Goal: Check status: Check status

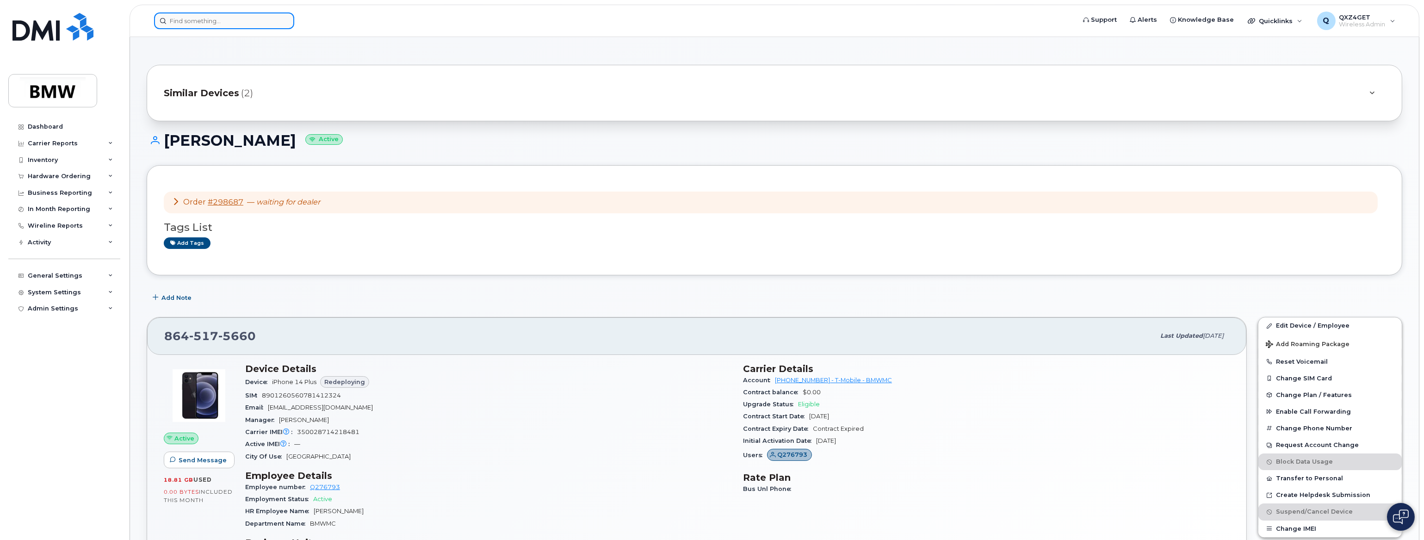
click at [221, 26] on input at bounding box center [224, 20] width 140 height 17
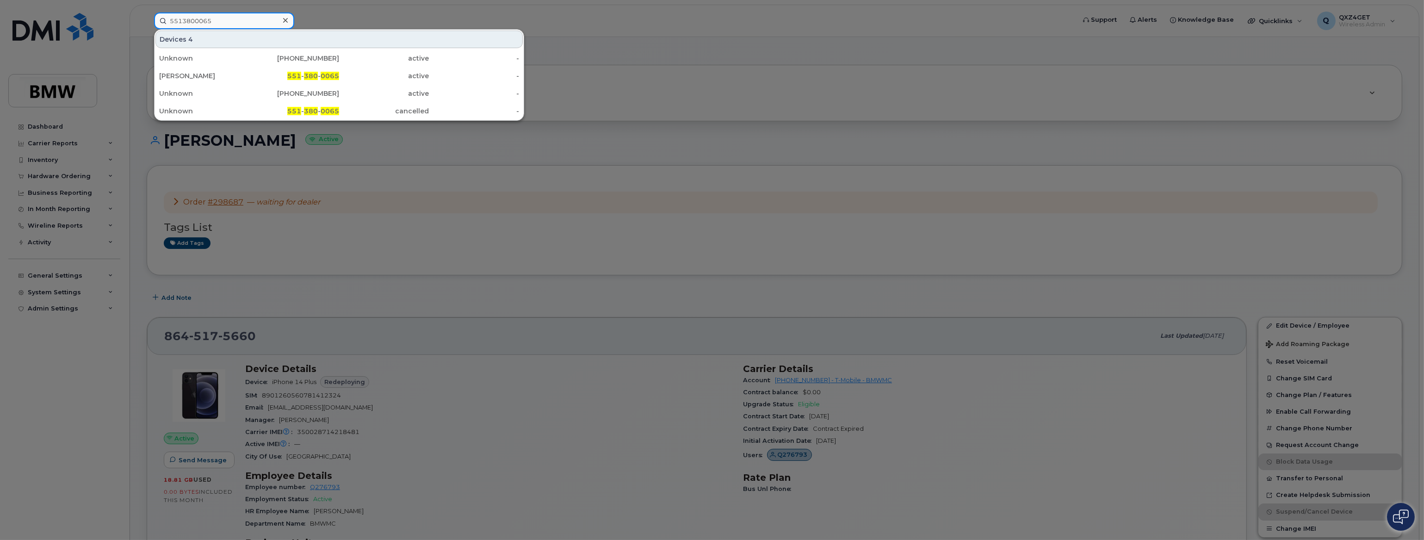
type input "5513800065"
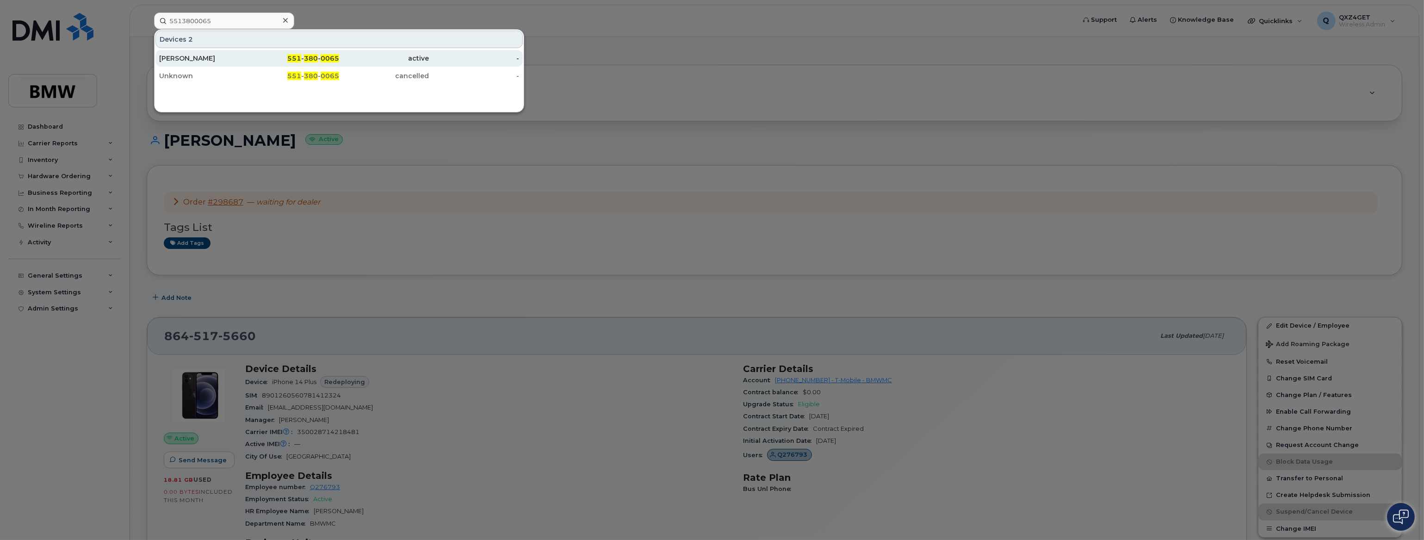
click at [183, 57] on div "[PERSON_NAME]" at bounding box center [204, 58] width 90 height 9
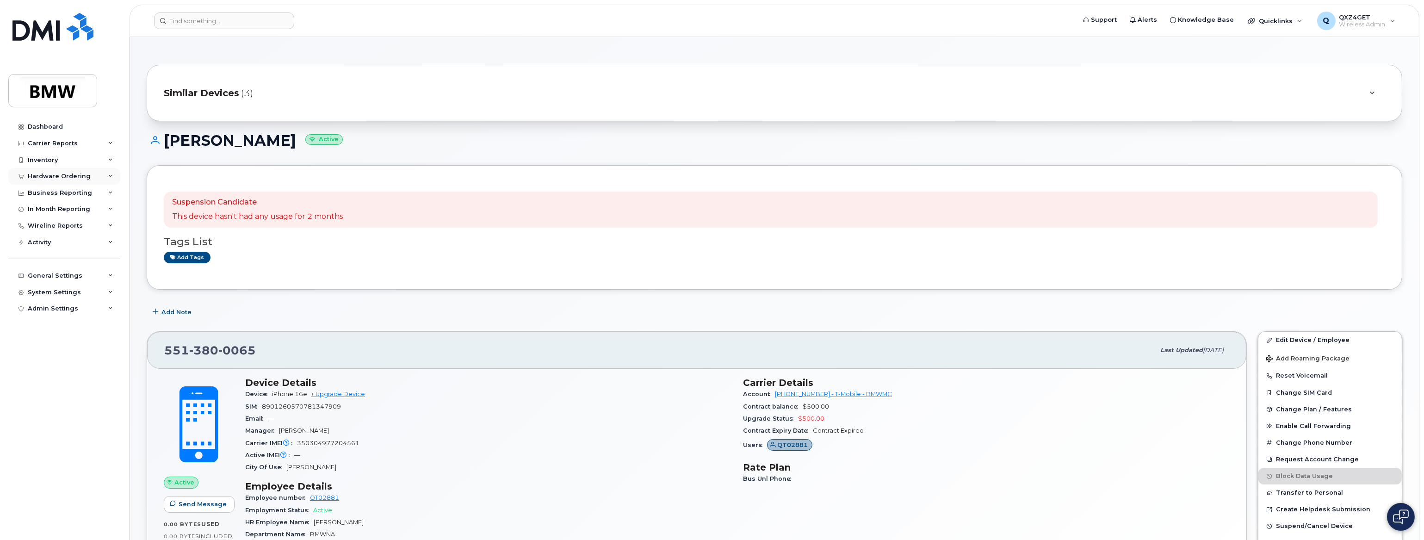
click at [74, 174] on div "Hardware Ordering" at bounding box center [59, 176] width 63 height 7
drag, startPoint x: 319, startPoint y: 138, endPoint x: 167, endPoint y: 142, distance: 152.7
click at [167, 142] on h1 "Jacqueline Berlengi Active" at bounding box center [774, 140] width 1255 height 16
copy h1 "[PERSON_NAME]"
click at [50, 210] on div "Orders" at bounding box center [43, 211] width 23 height 8
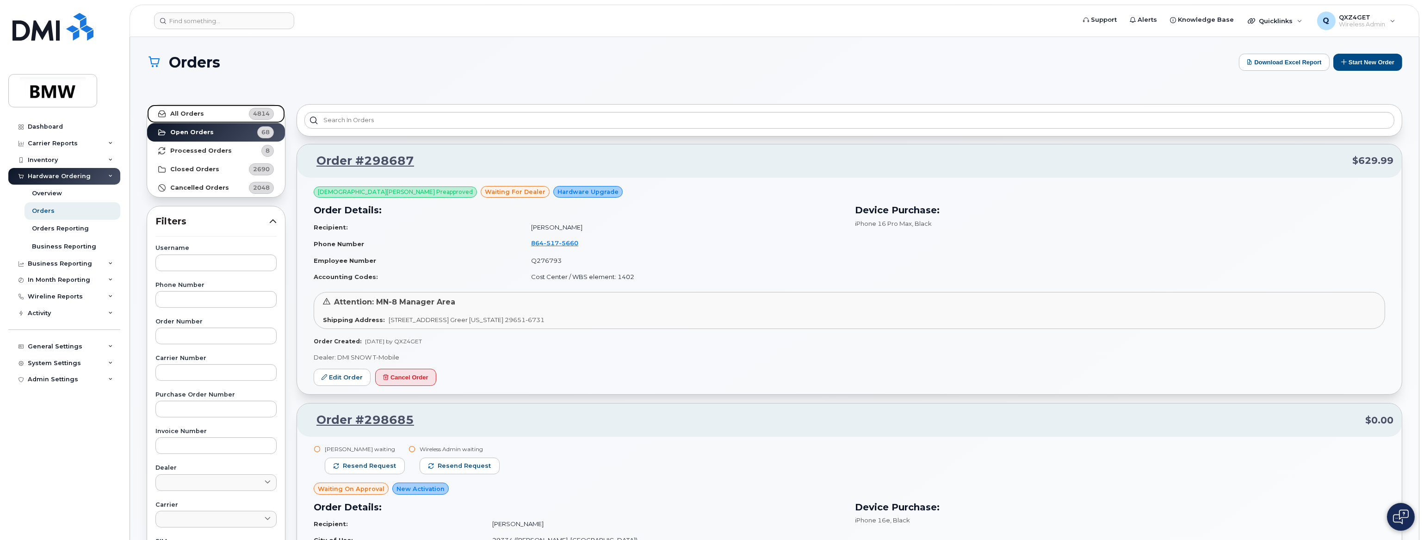
click at [183, 113] on strong "All Orders" at bounding box center [187, 113] width 34 height 7
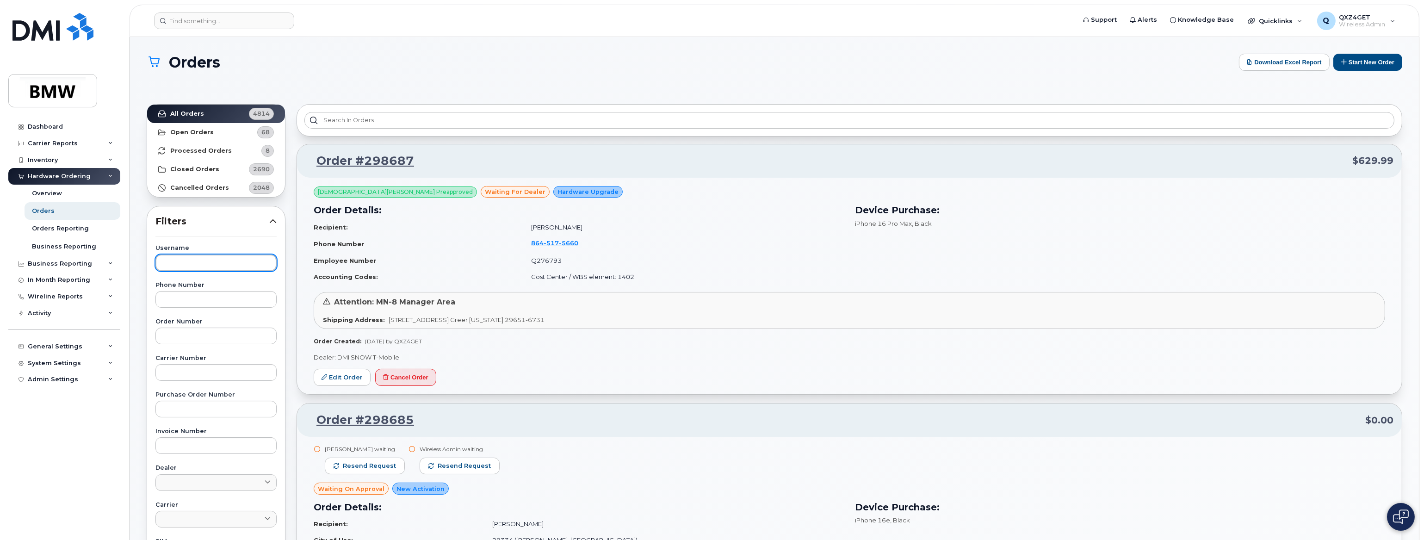
click at [188, 264] on input "text" at bounding box center [215, 262] width 121 height 17
paste input "[PERSON_NAME]"
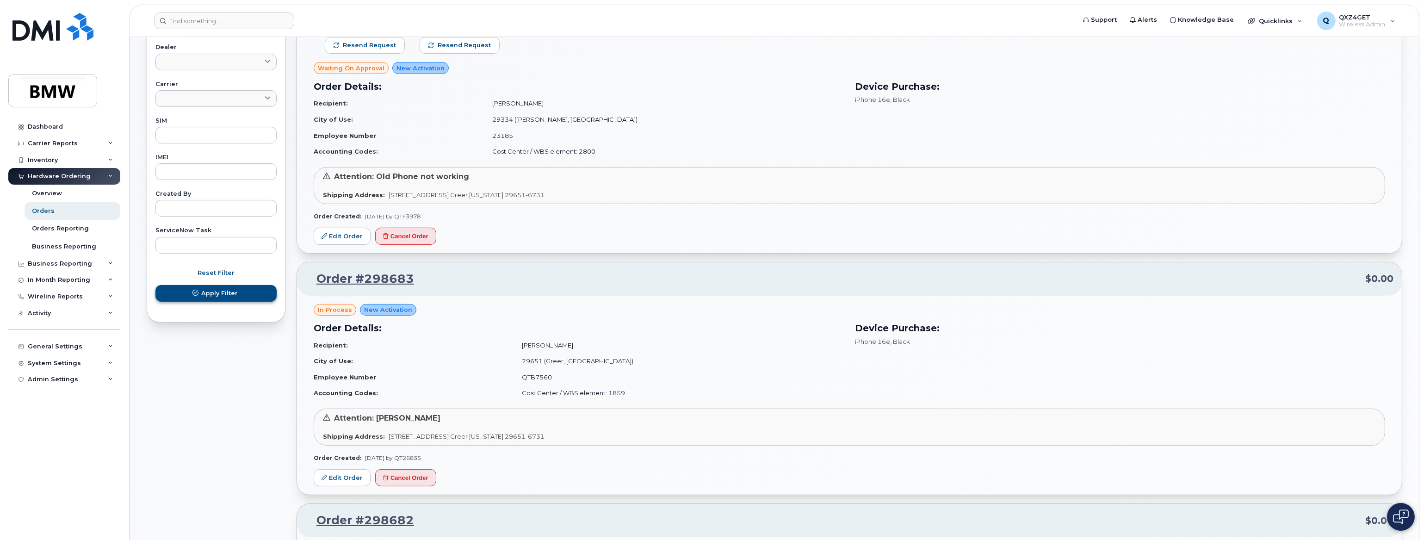
type input "[PERSON_NAME]"
click at [222, 291] on span "Apply Filter" at bounding box center [219, 293] width 37 height 9
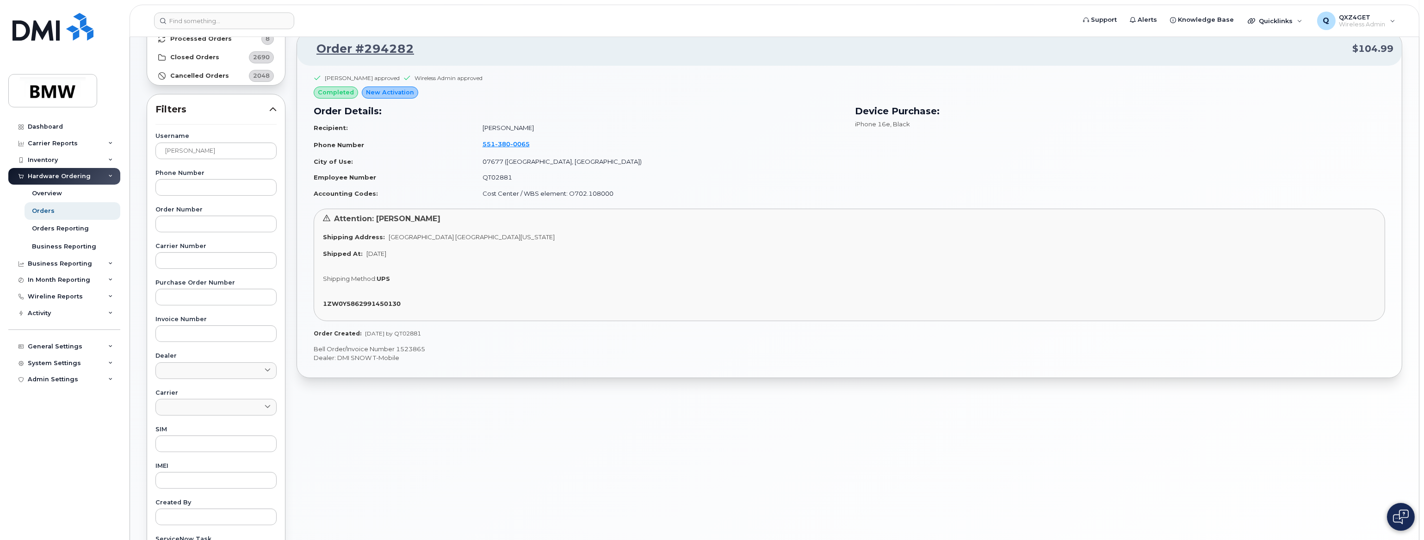
scroll to position [80, 0]
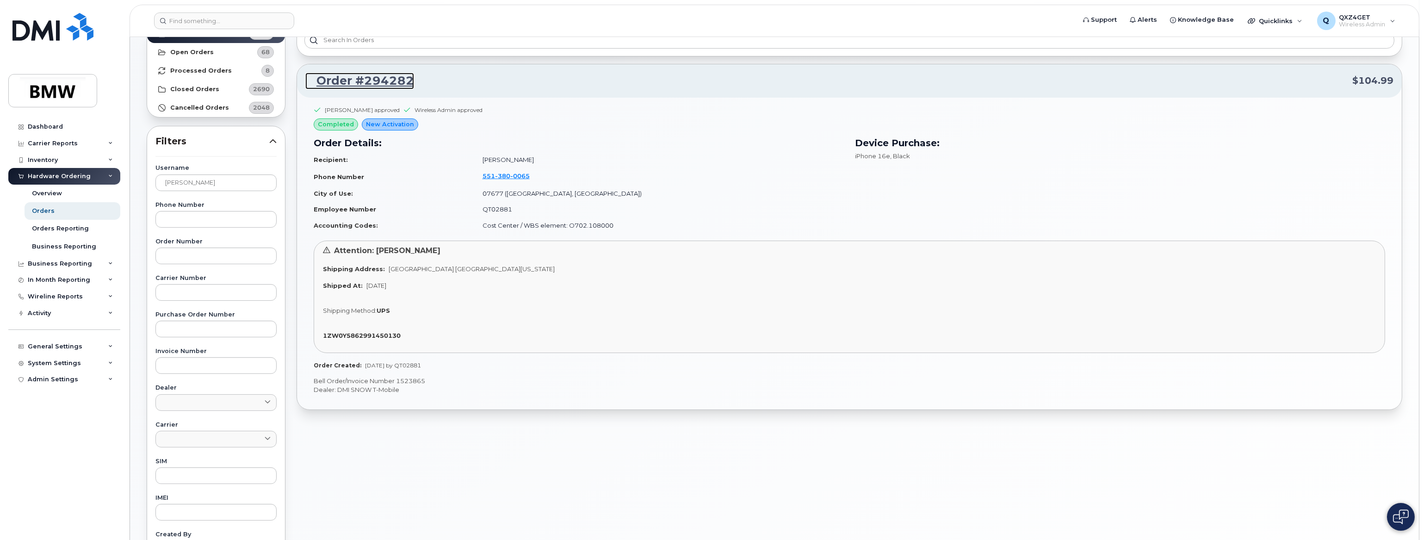
click at [342, 79] on link "Order #294282" at bounding box center [359, 81] width 109 height 17
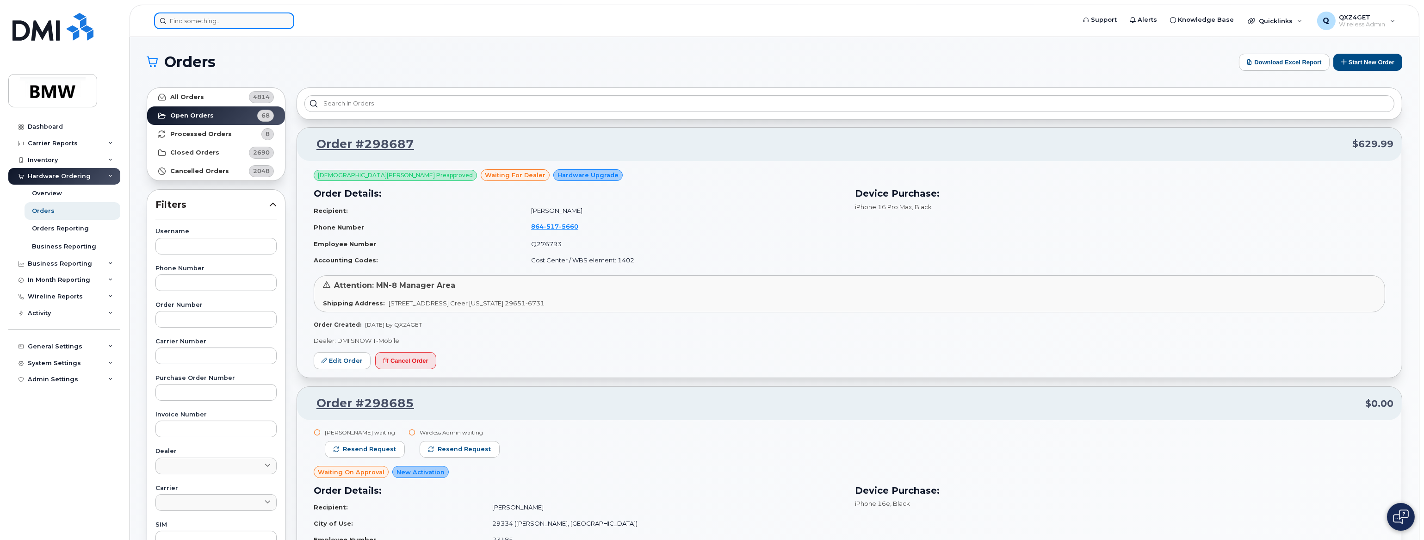
click at [223, 18] on input at bounding box center [224, 20] width 140 height 17
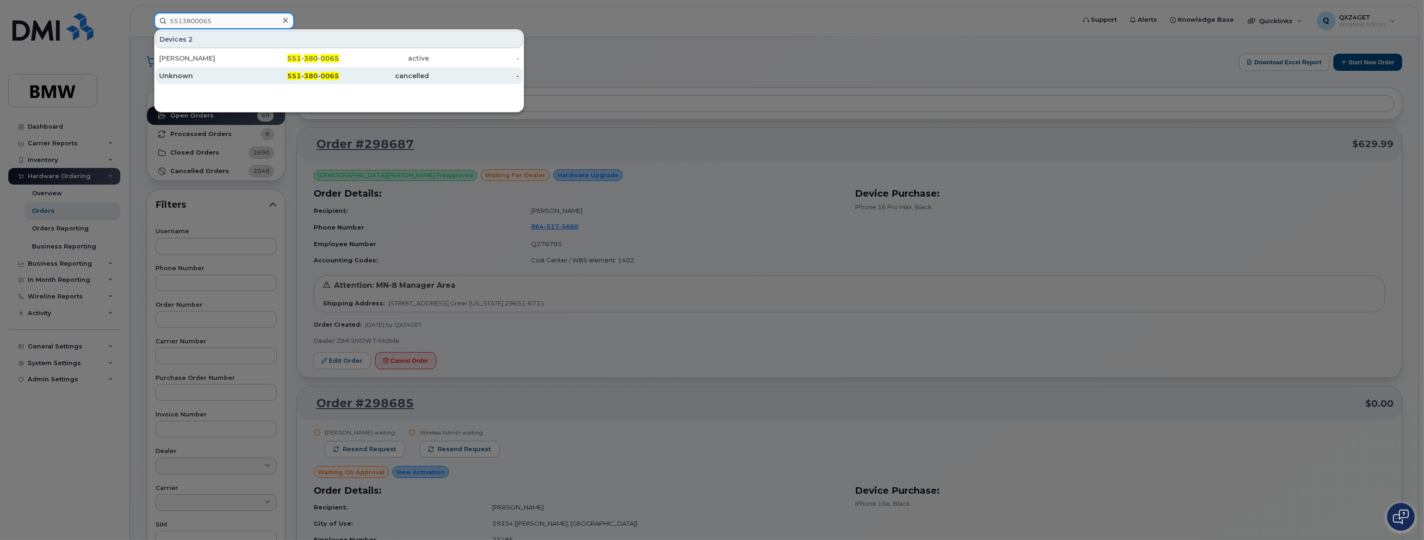
type input "5513800065"
click at [312, 76] on span "380" at bounding box center [311, 76] width 14 height 8
